Goal: Find specific page/section: Find specific page/section

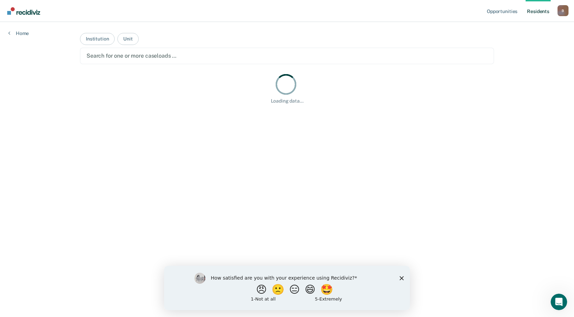
click at [401, 279] on icon "Close survey" at bounding box center [401, 278] width 4 height 4
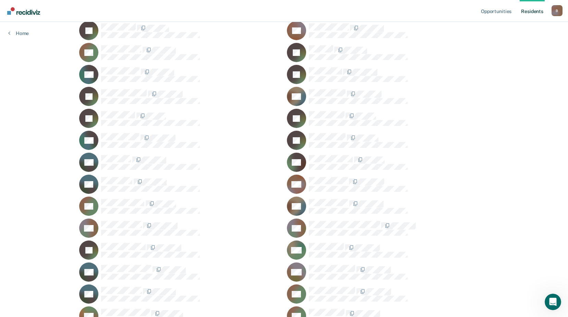
scroll to position [19769, 0]
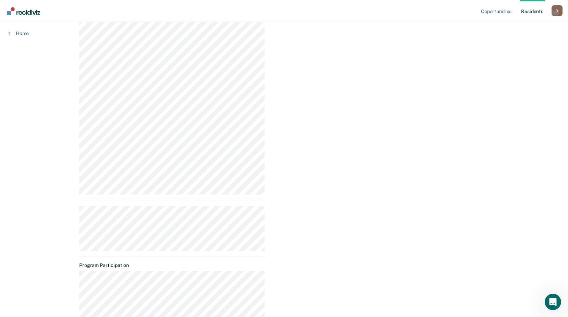
scroll to position [355, 0]
